Goal: Information Seeking & Learning: Learn about a topic

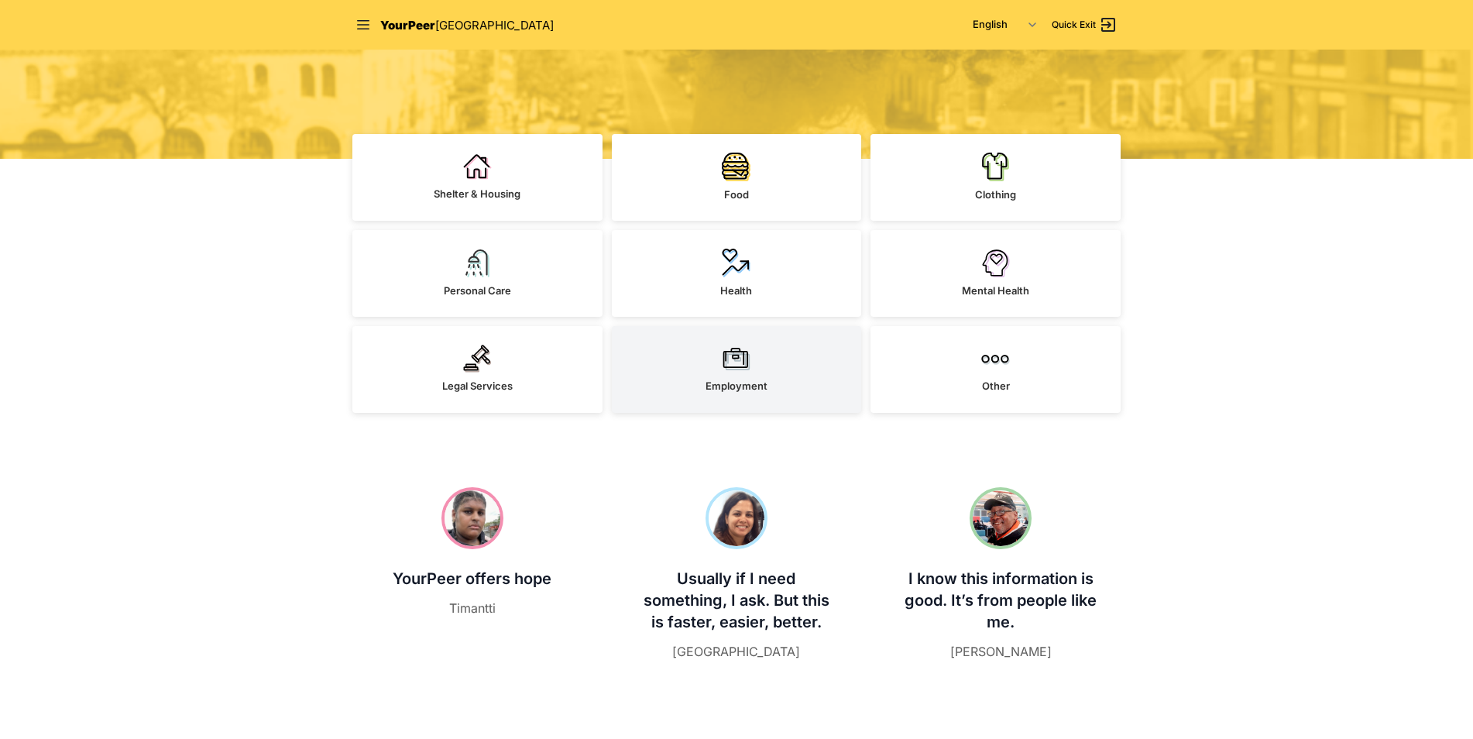
scroll to position [310, 0]
click at [744, 394] on link "Employment" at bounding box center [737, 368] width 250 height 87
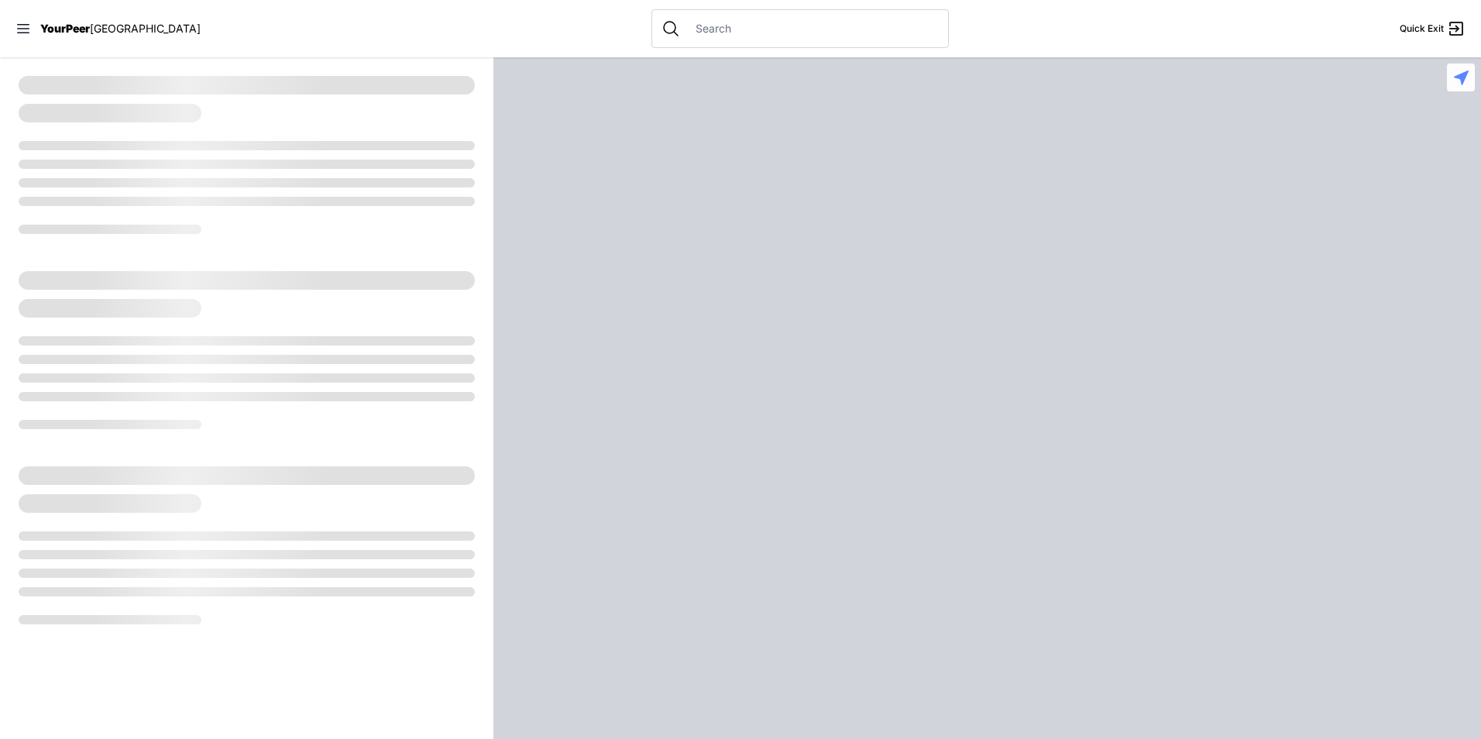
select select "recentlyUpdated"
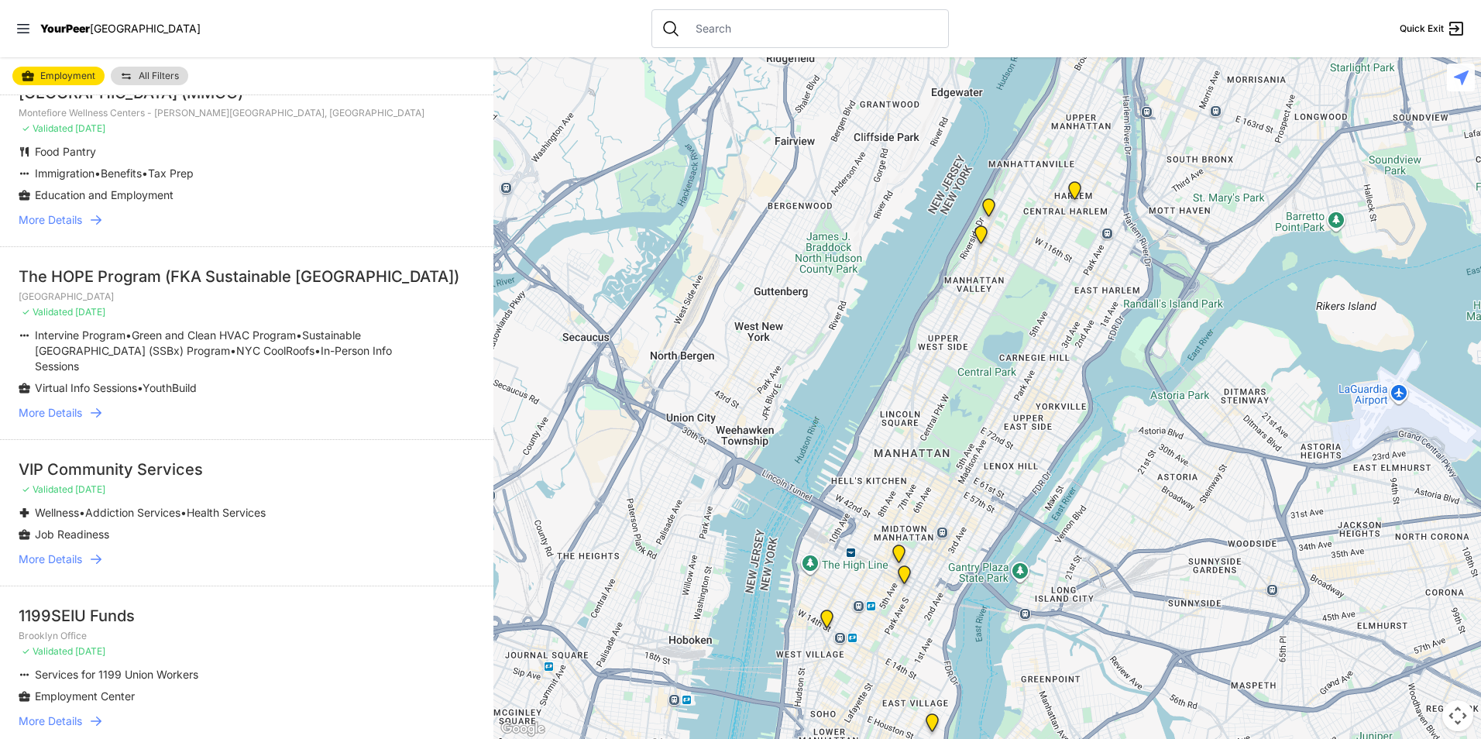
scroll to position [1007, 0]
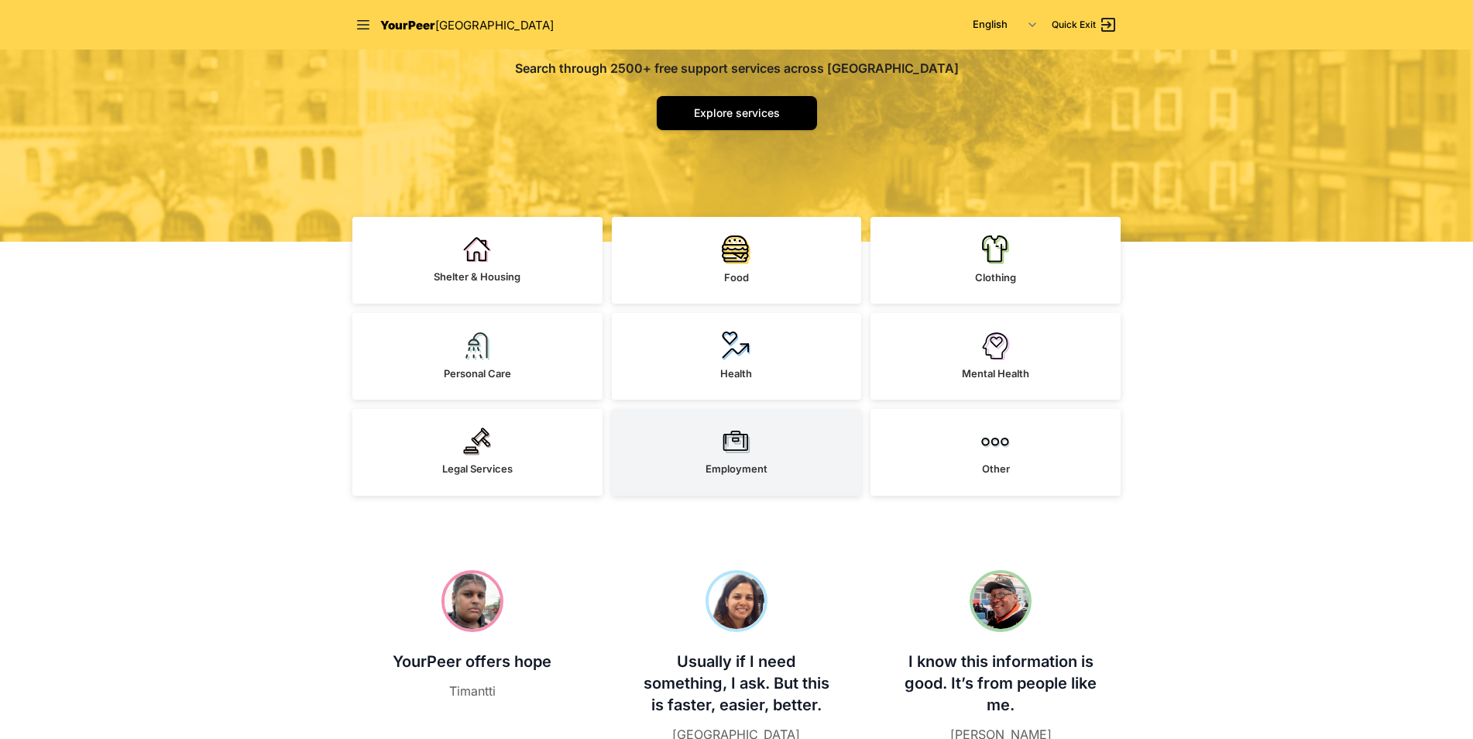
scroll to position [232, 0]
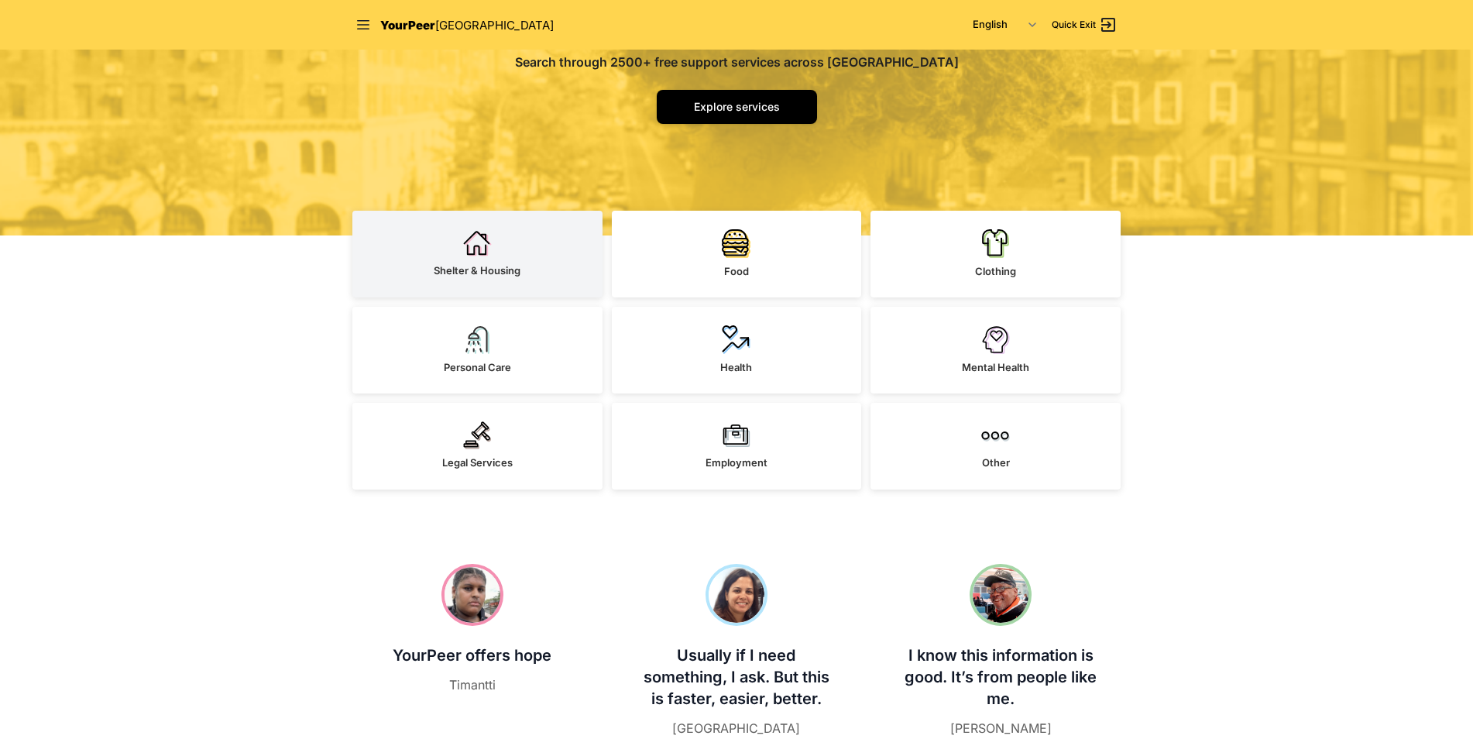
click at [477, 263] on div "Shelter & Housing" at bounding box center [477, 270] width 87 height 15
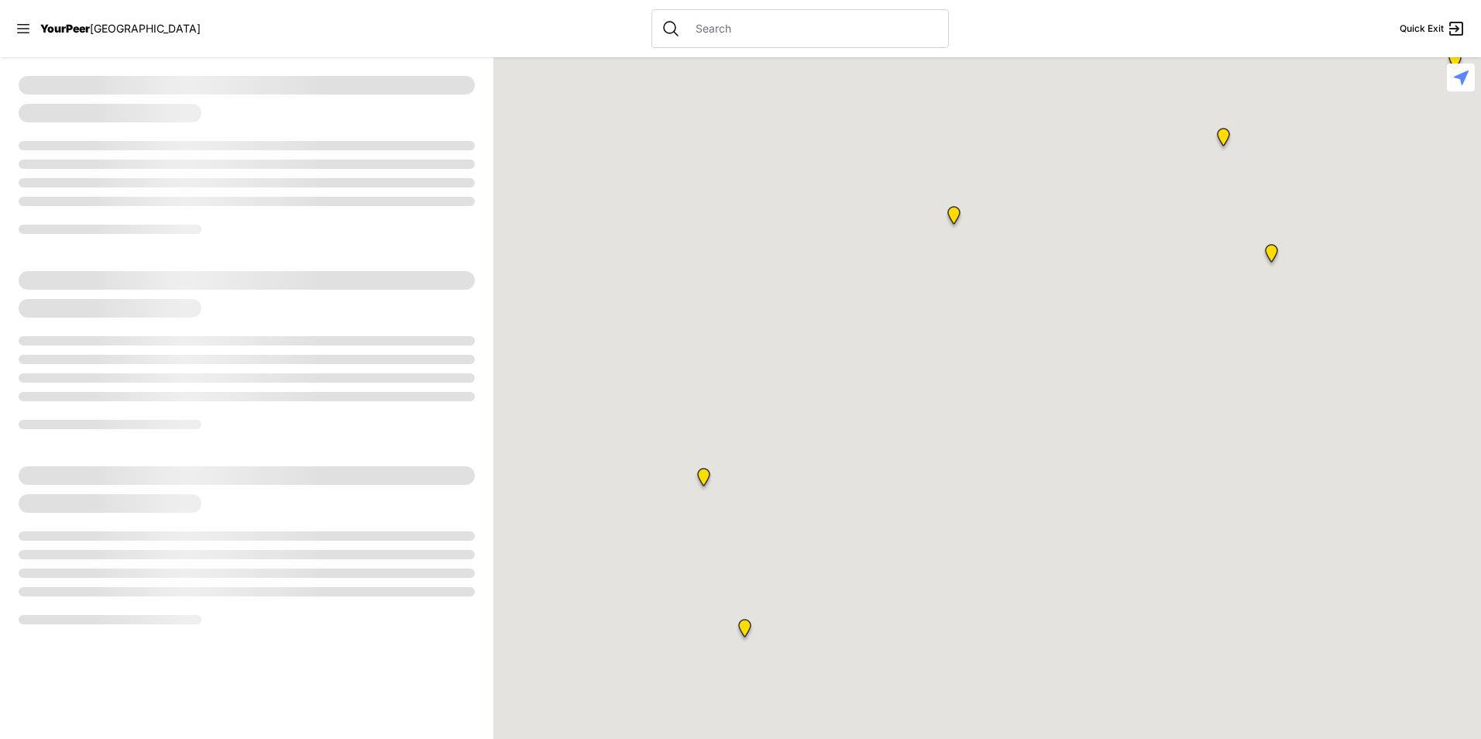
select select "recentlyUpdated"
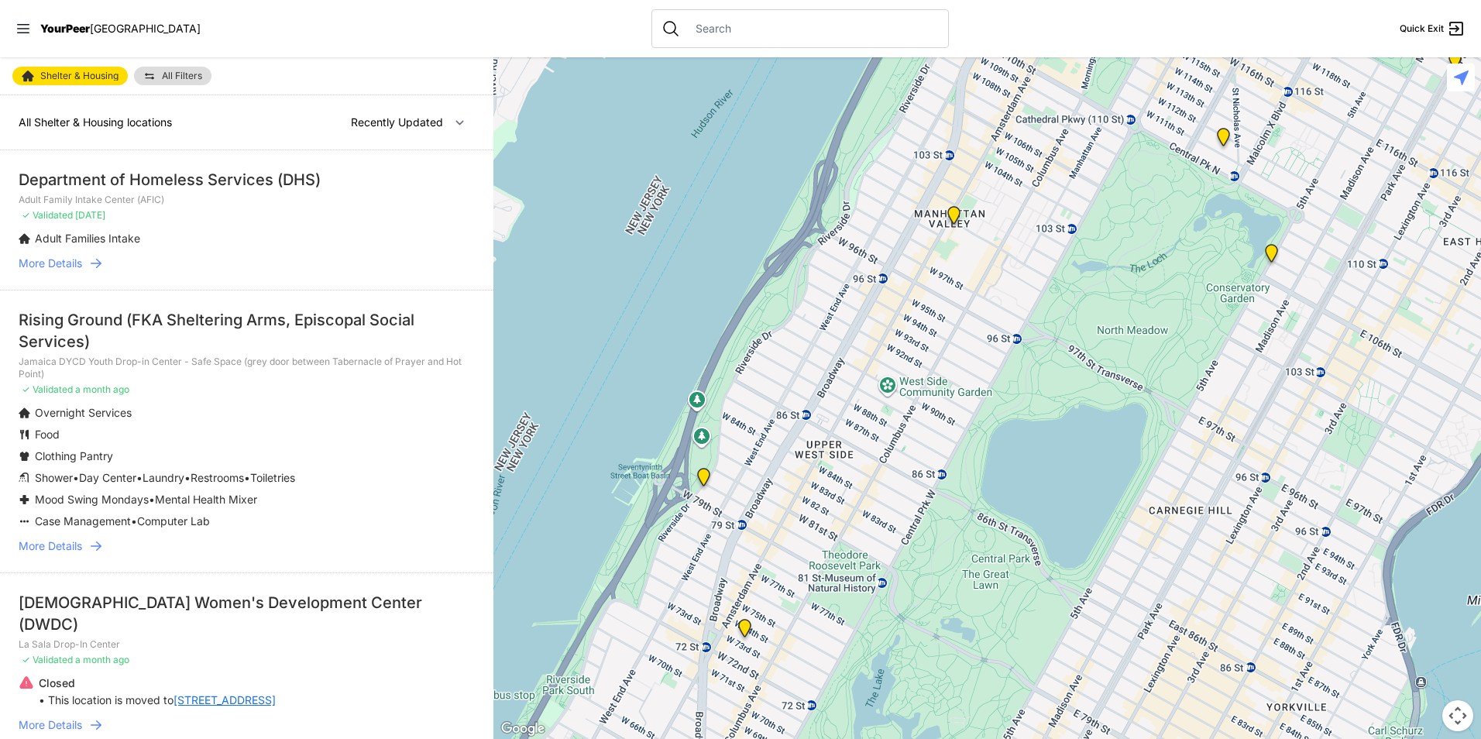
click at [19, 6] on nav "YourPeer [GEOGRAPHIC_DATA] Quick Exit" at bounding box center [740, 28] width 1481 height 57
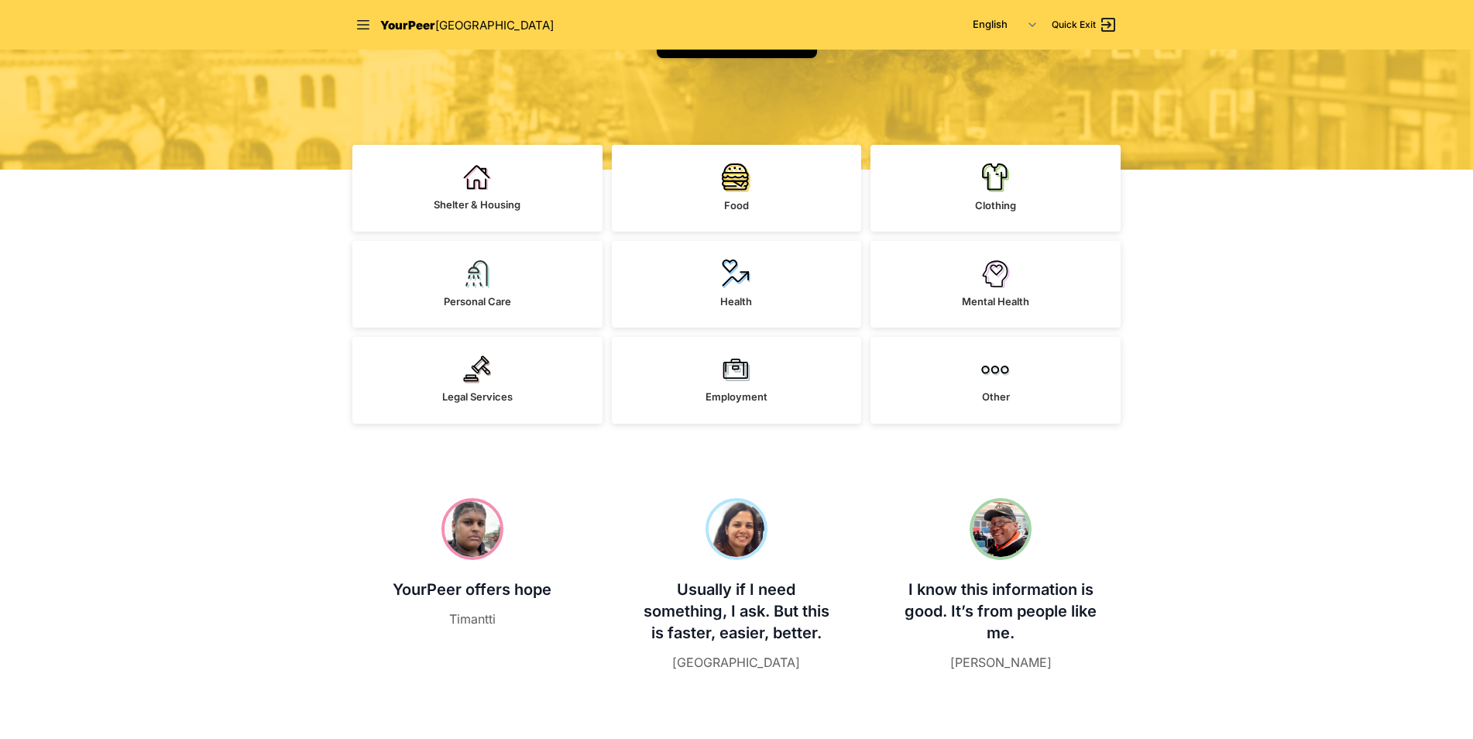
scroll to position [77, 0]
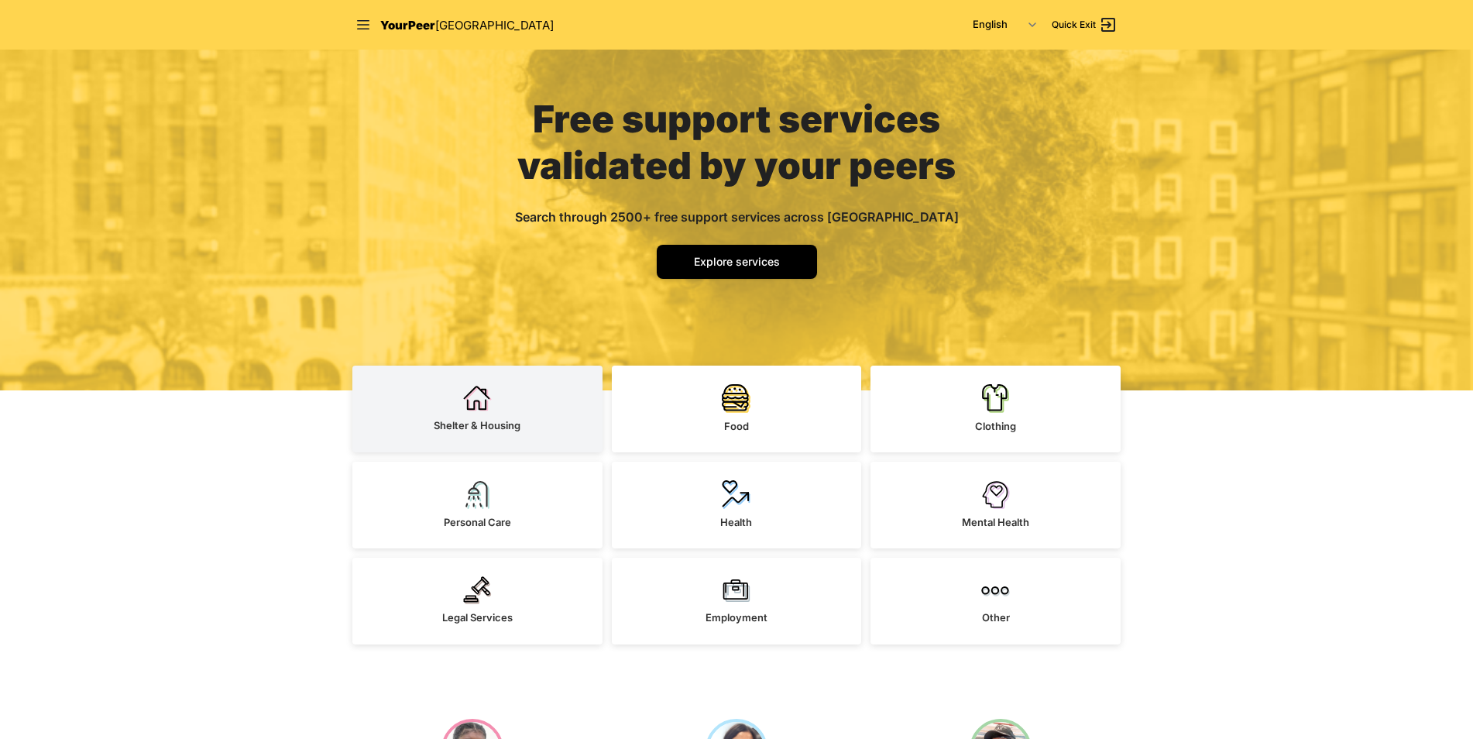
click at [440, 422] on span "Shelter & Housing" at bounding box center [477, 425] width 87 height 12
select select "recentlyUpdated"
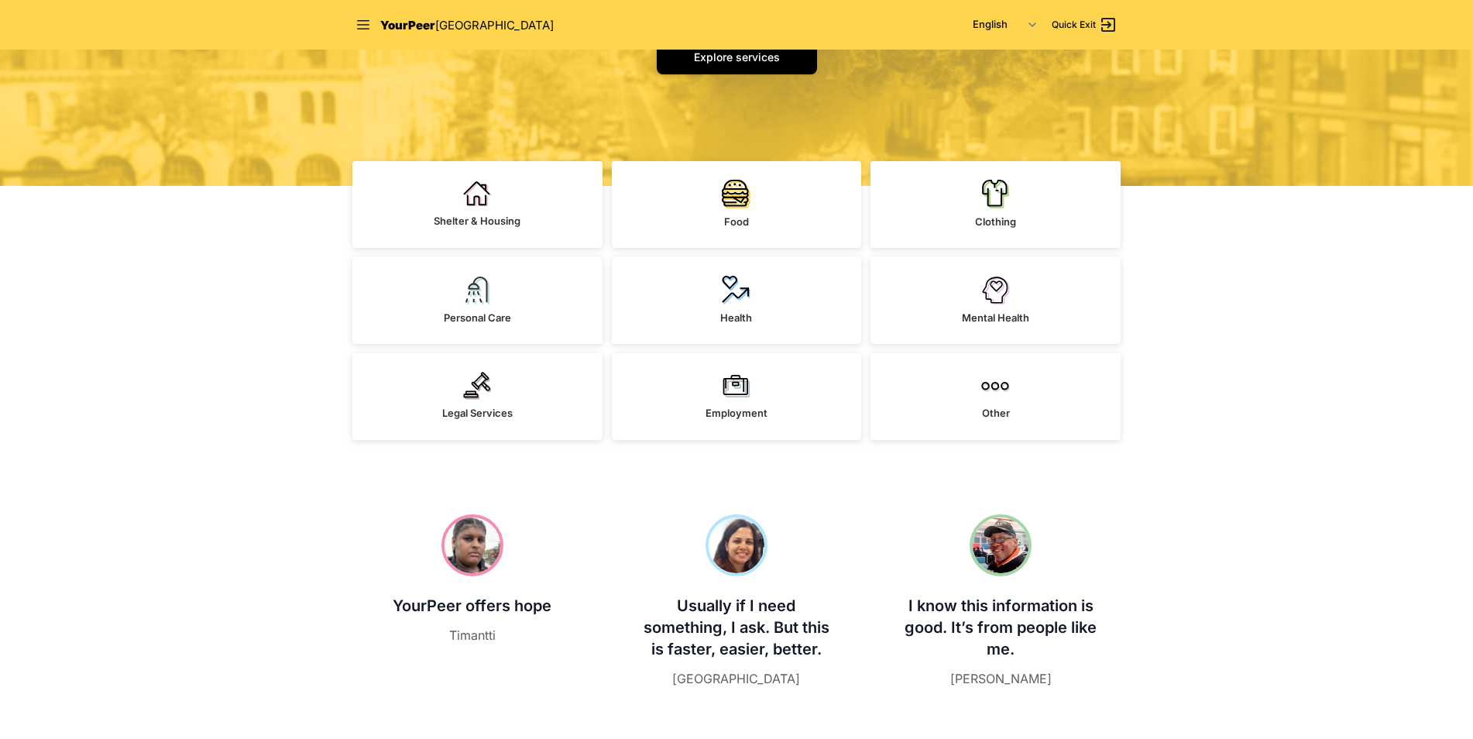
scroll to position [310, 0]
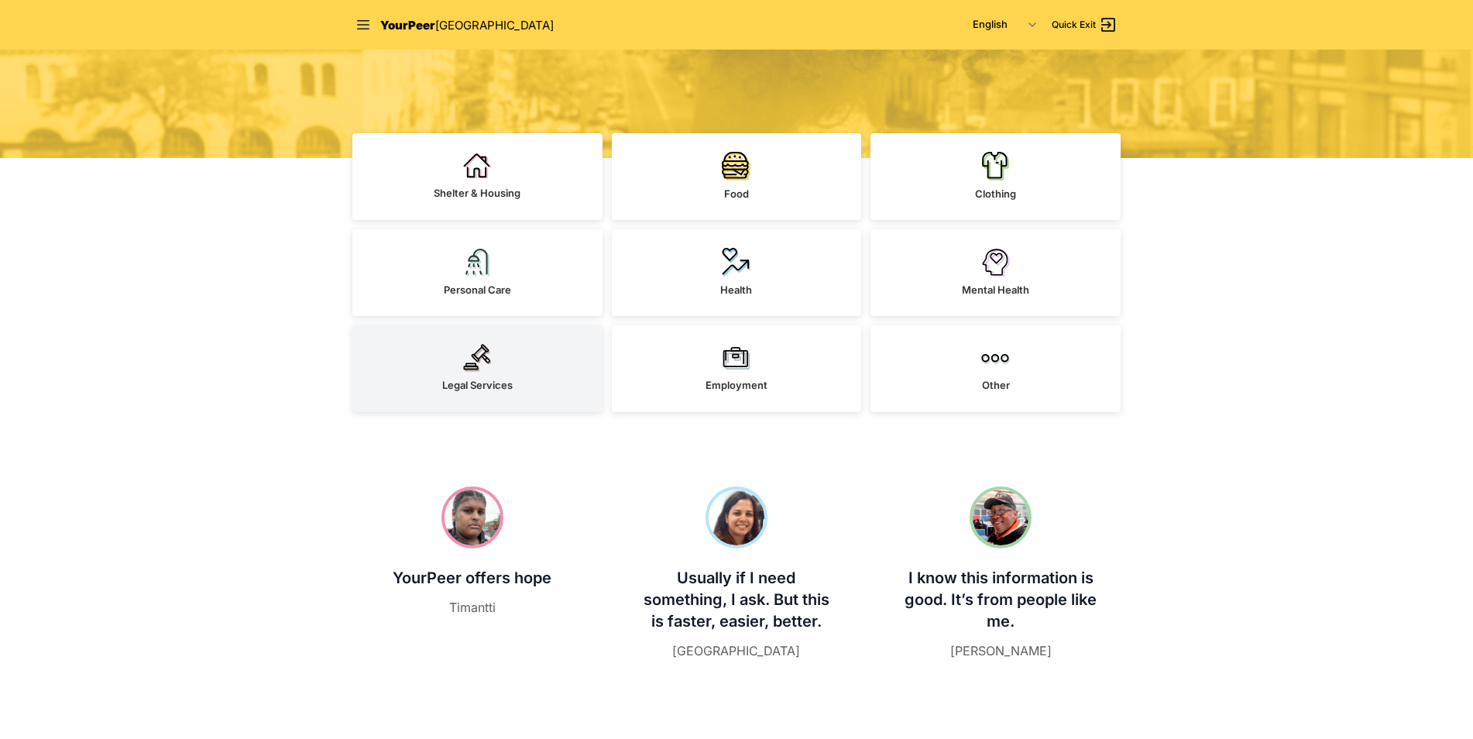
click at [475, 380] on span "Legal Services" at bounding box center [477, 385] width 70 height 12
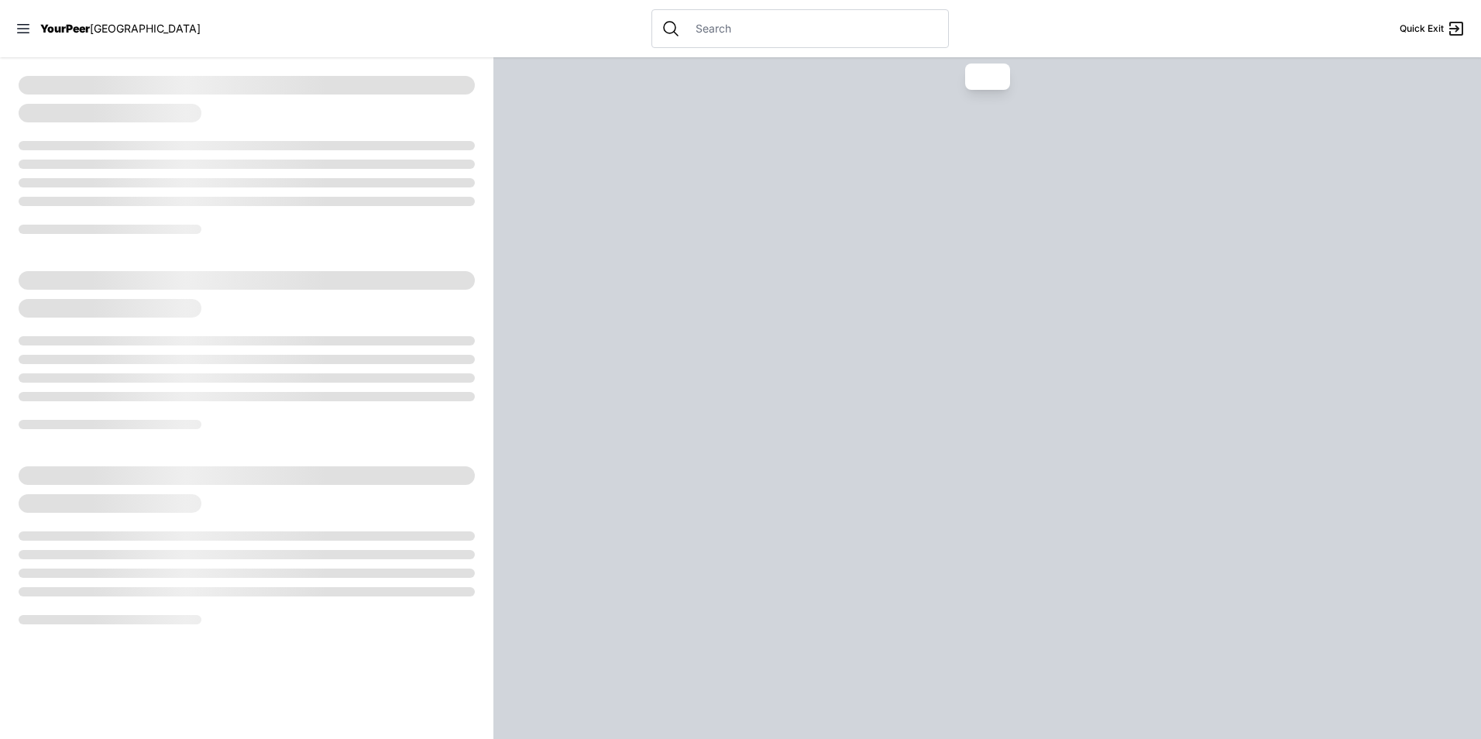
select select "recentlyUpdated"
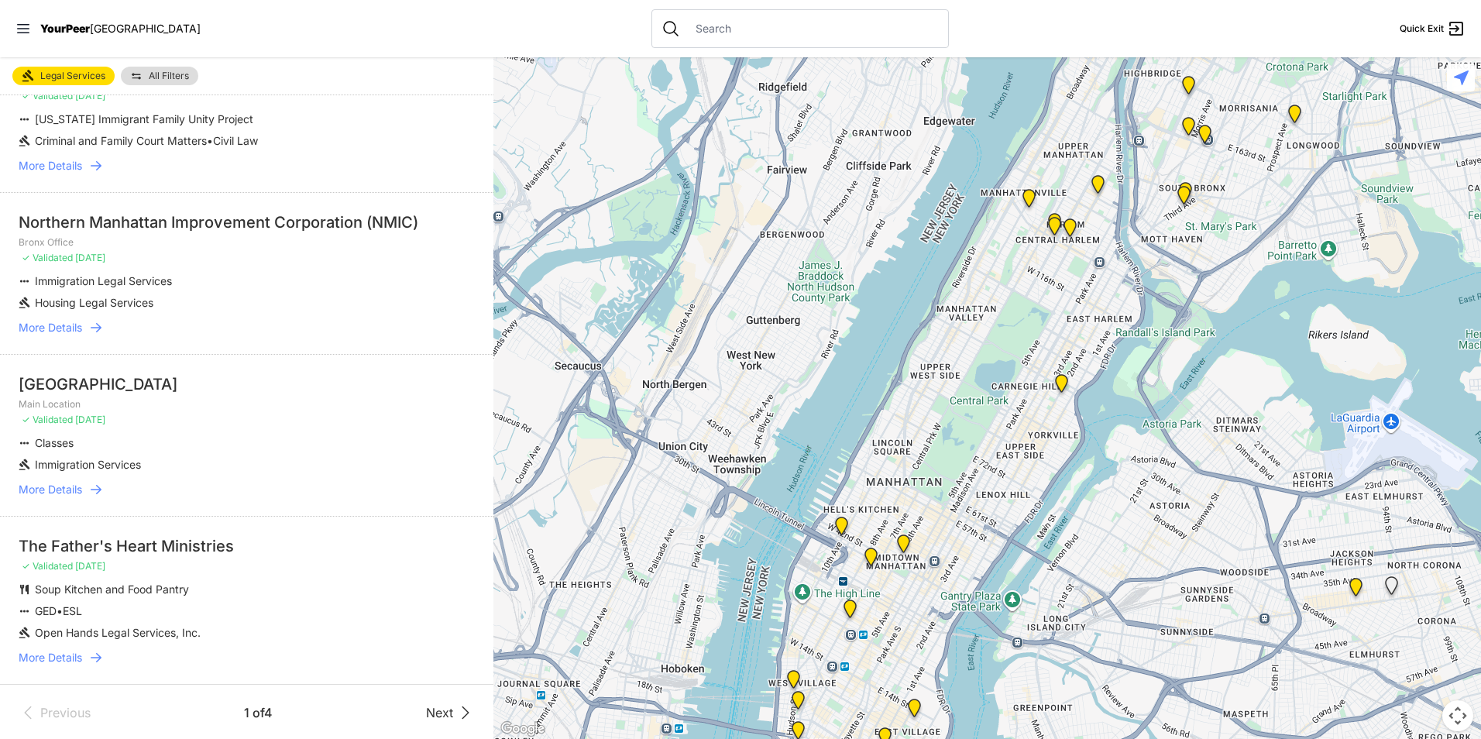
scroll to position [3071, 0]
click at [426, 712] on span "Next" at bounding box center [439, 711] width 27 height 19
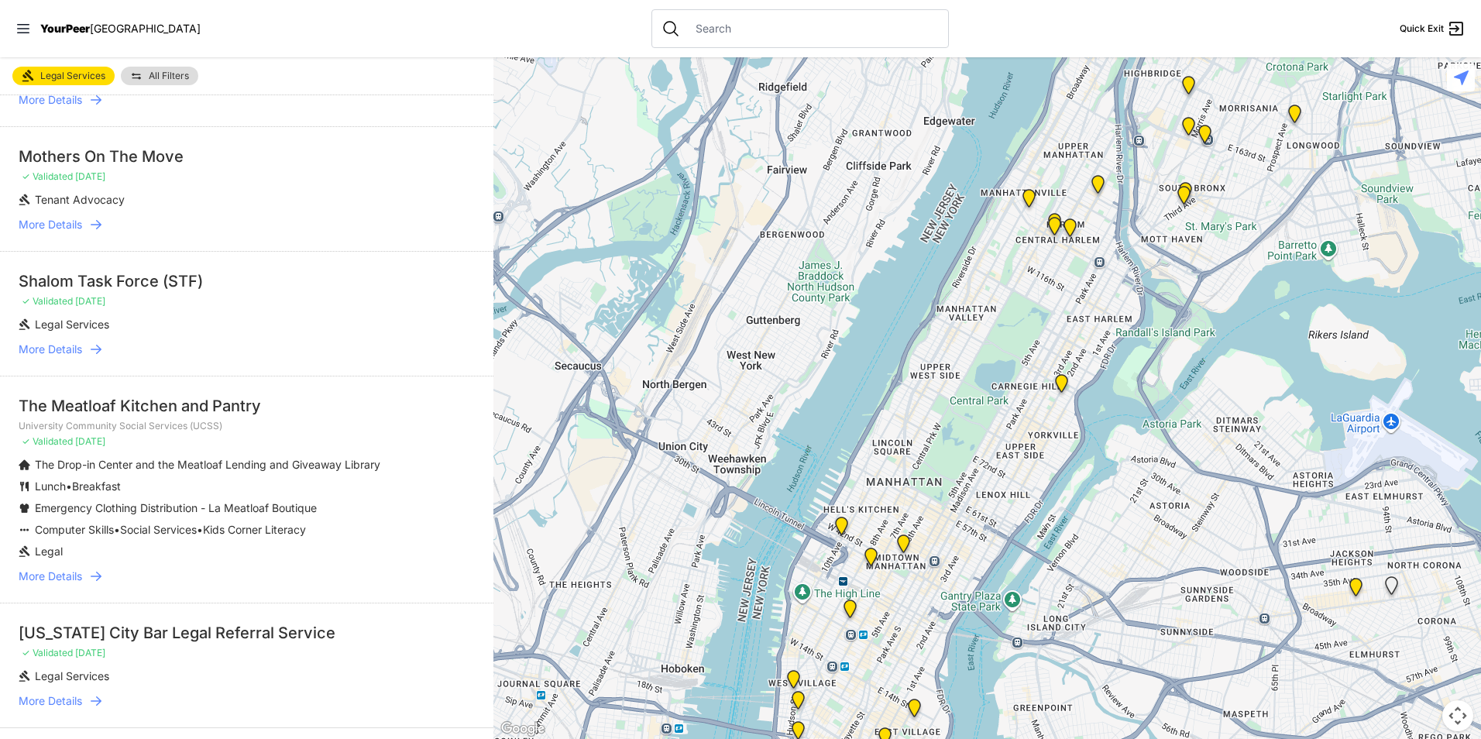
scroll to position [2358, 0]
